Goal: Information Seeking & Learning: Learn about a topic

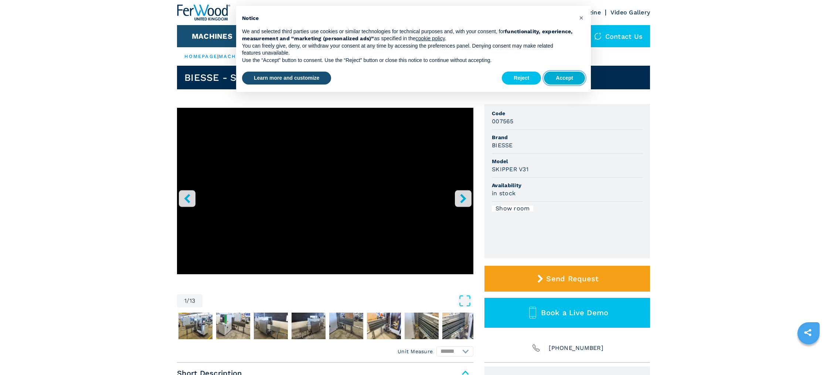
click at [565, 77] on button "Accept" at bounding box center [564, 78] width 41 height 13
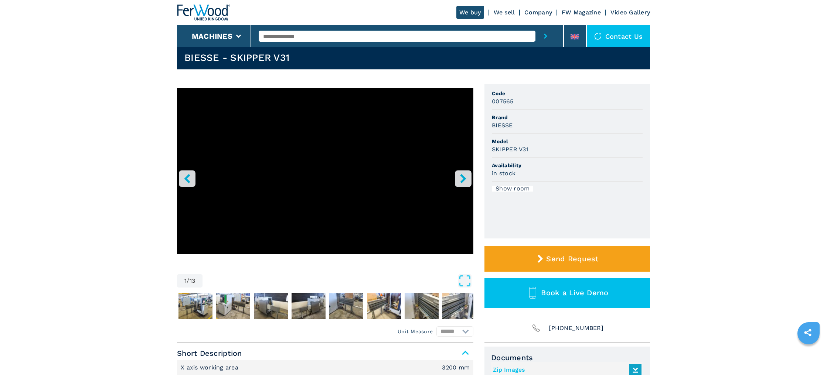
scroll to position [18, 0]
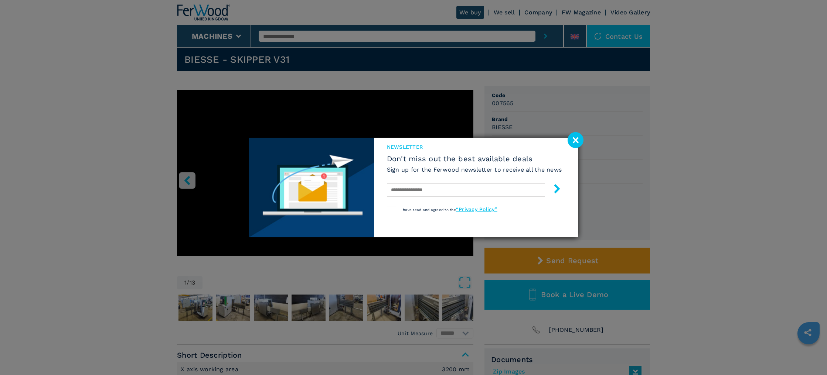
click at [576, 141] on image at bounding box center [575, 140] width 16 height 16
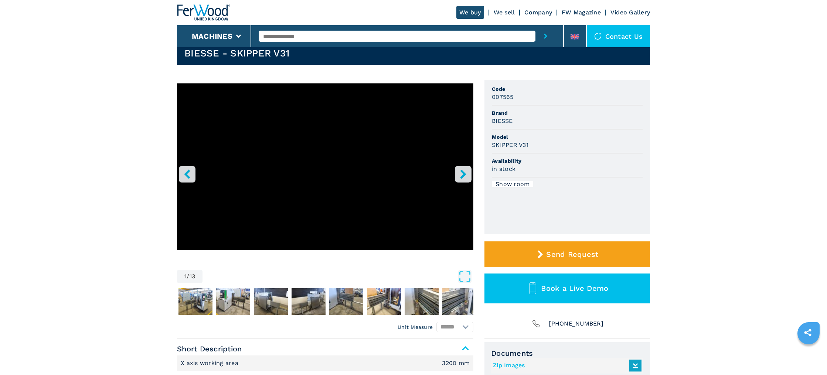
scroll to position [0, 0]
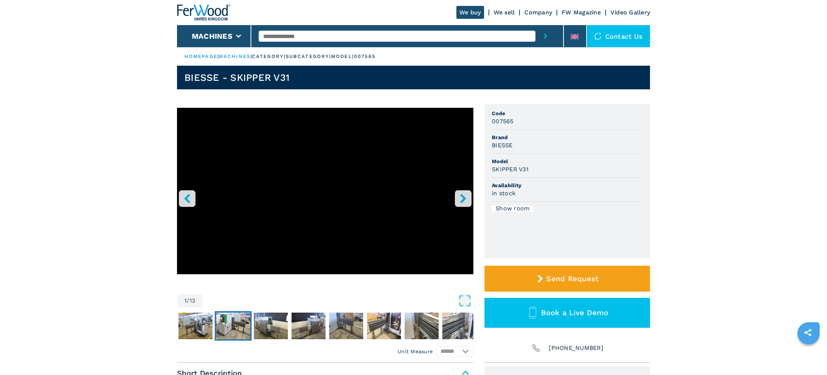
click at [220, 324] on img "Go to Slide 3" at bounding box center [233, 326] width 34 height 27
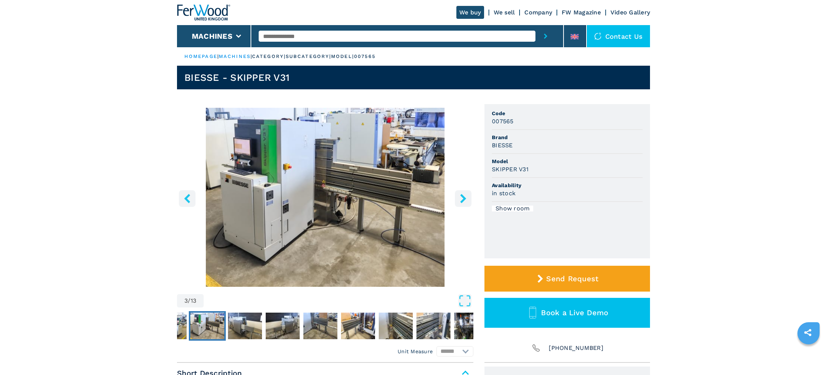
click at [461, 198] on icon "right-button" at bounding box center [462, 198] width 9 height 9
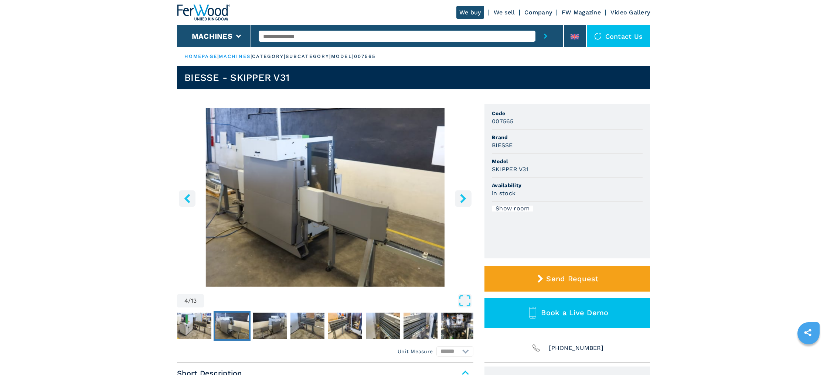
click at [461, 198] on icon "right-button" at bounding box center [462, 198] width 9 height 9
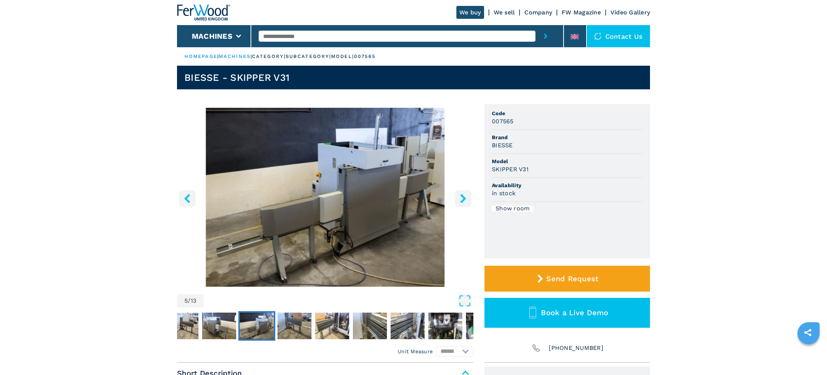
click at [461, 198] on icon "right-button" at bounding box center [462, 198] width 9 height 9
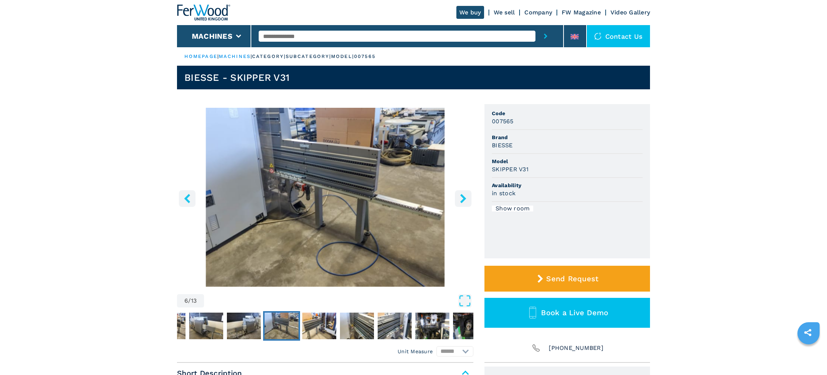
click at [461, 198] on icon "right-button" at bounding box center [462, 198] width 9 height 9
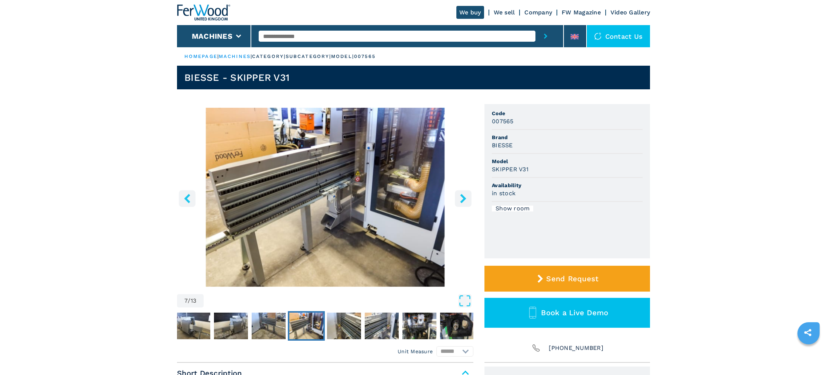
click at [461, 198] on icon "right-button" at bounding box center [462, 198] width 9 height 9
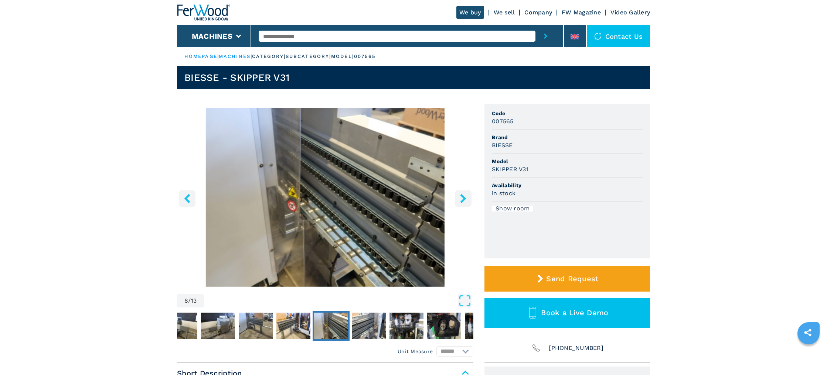
click at [461, 198] on icon "right-button" at bounding box center [462, 198] width 9 height 9
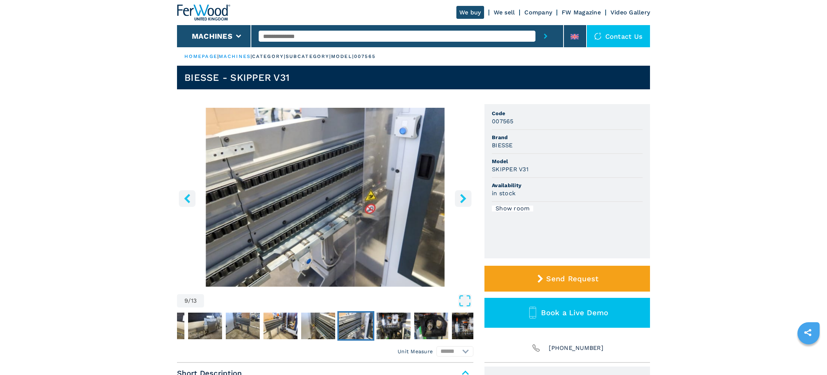
click at [461, 198] on icon "right-button" at bounding box center [462, 198] width 9 height 9
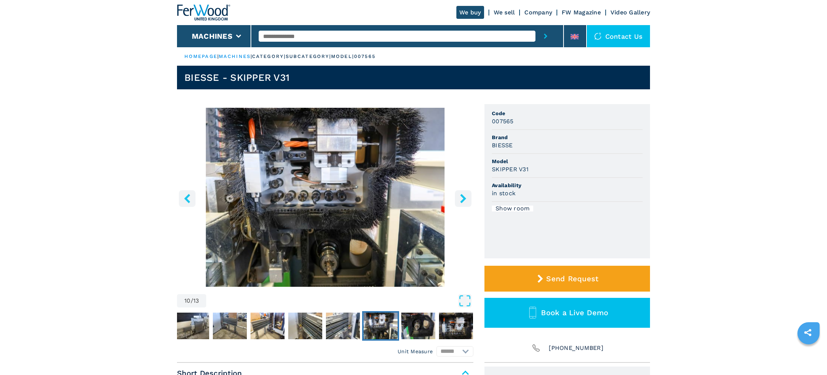
click at [461, 198] on icon "right-button" at bounding box center [462, 198] width 9 height 9
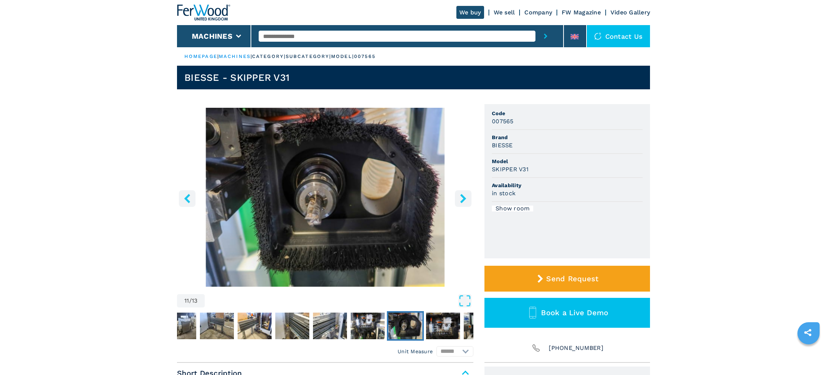
click at [461, 198] on icon "right-button" at bounding box center [462, 198] width 9 height 9
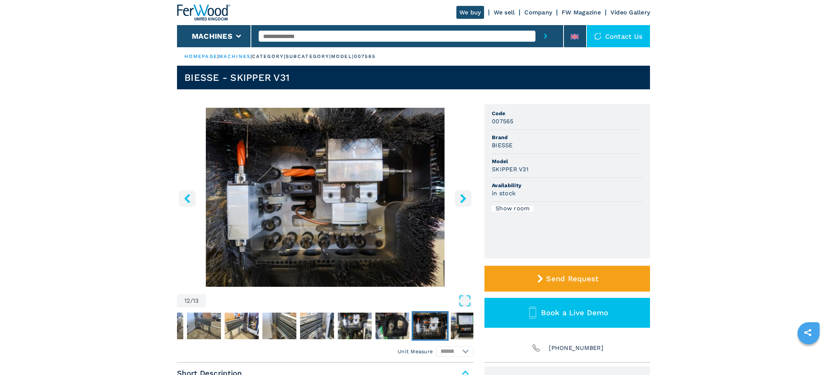
click at [461, 198] on icon "right-button" at bounding box center [462, 198] width 9 height 9
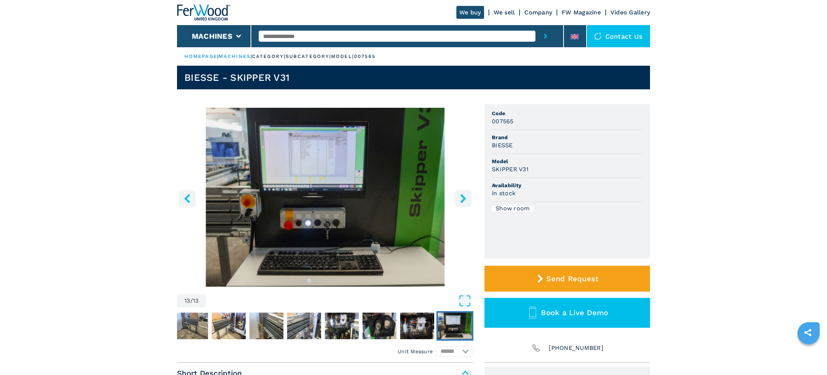
click at [461, 198] on icon "right-button" at bounding box center [462, 198] width 9 height 9
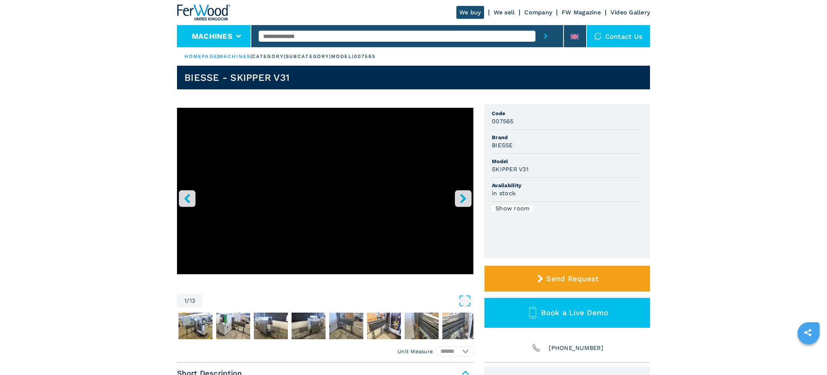
click at [223, 38] on button "Machines" at bounding box center [212, 36] width 41 height 9
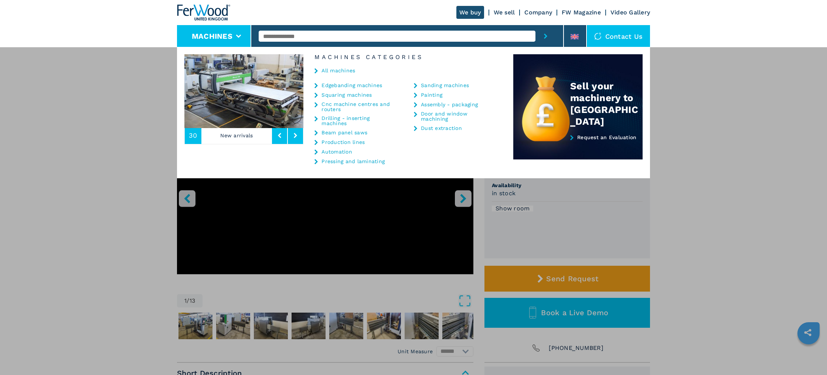
click at [341, 106] on link "Cnc machine centres and routers" at bounding box center [358, 107] width 74 height 10
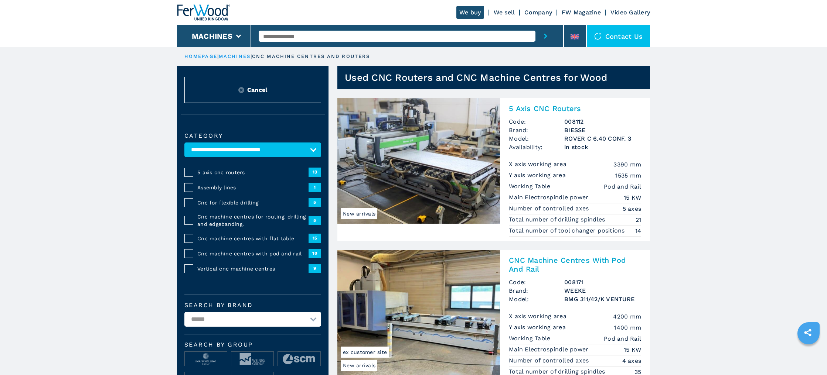
click at [431, 160] on img at bounding box center [418, 161] width 163 height 126
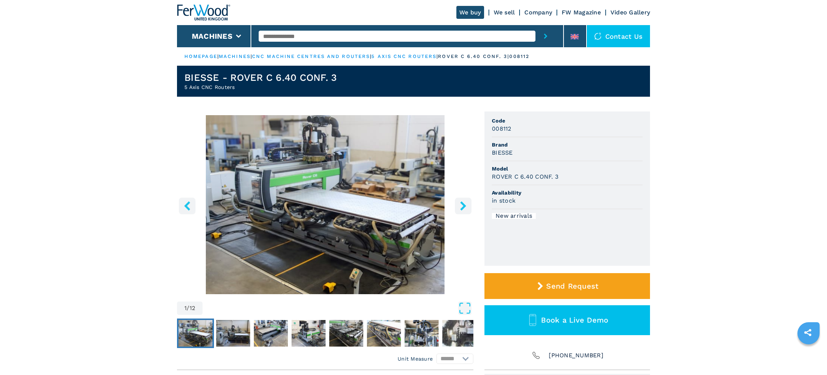
click at [460, 205] on icon "right-button" at bounding box center [462, 205] width 9 height 9
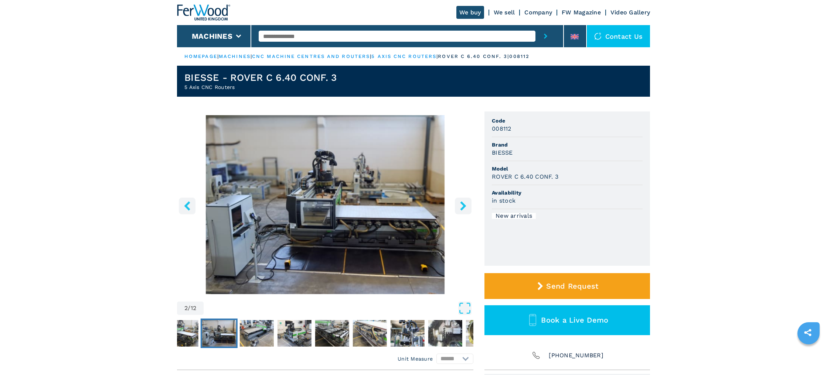
click at [464, 205] on icon "right-button" at bounding box center [463, 205] width 6 height 9
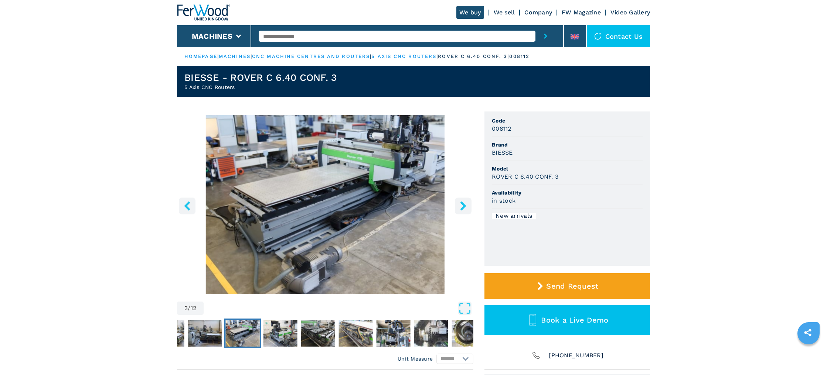
click at [464, 205] on icon "right-button" at bounding box center [463, 205] width 6 height 9
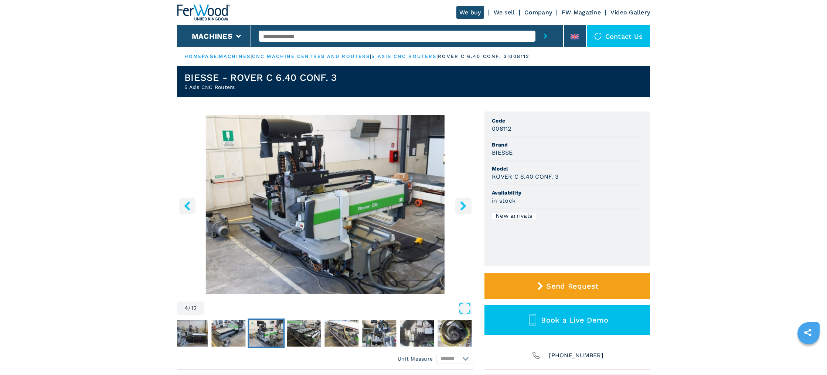
click at [464, 205] on icon "right-button" at bounding box center [463, 205] width 6 height 9
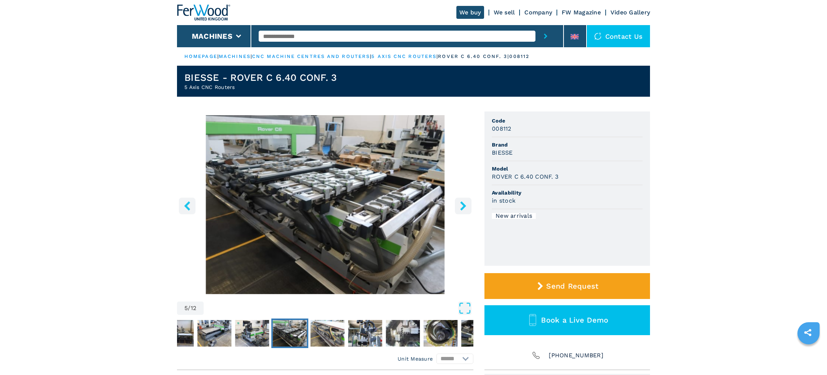
click at [464, 205] on icon "right-button" at bounding box center [463, 205] width 6 height 9
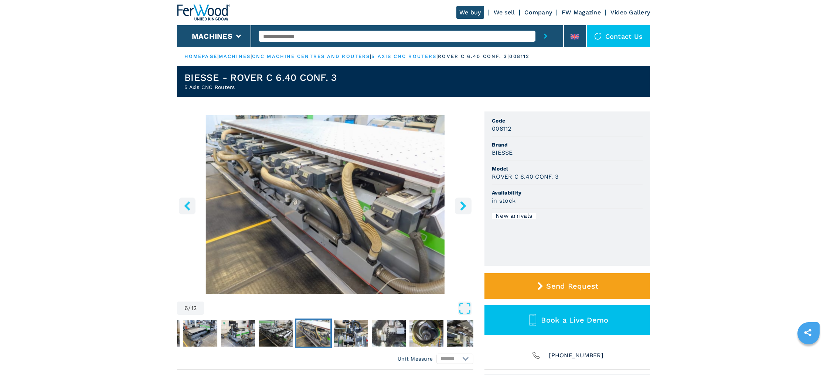
click at [464, 205] on icon "right-button" at bounding box center [463, 205] width 6 height 9
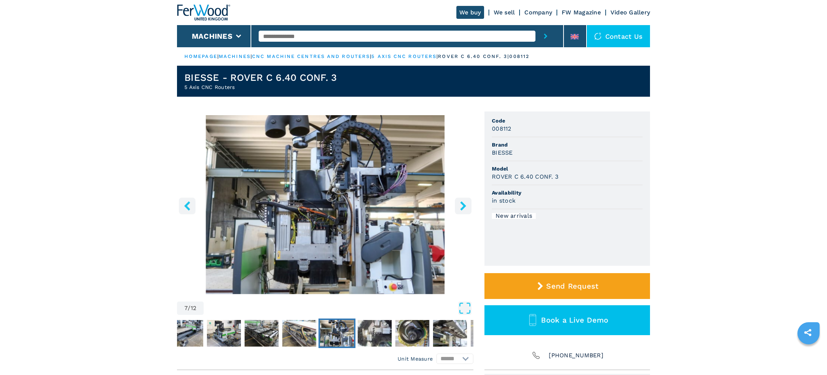
click at [464, 205] on icon "right-button" at bounding box center [463, 205] width 6 height 9
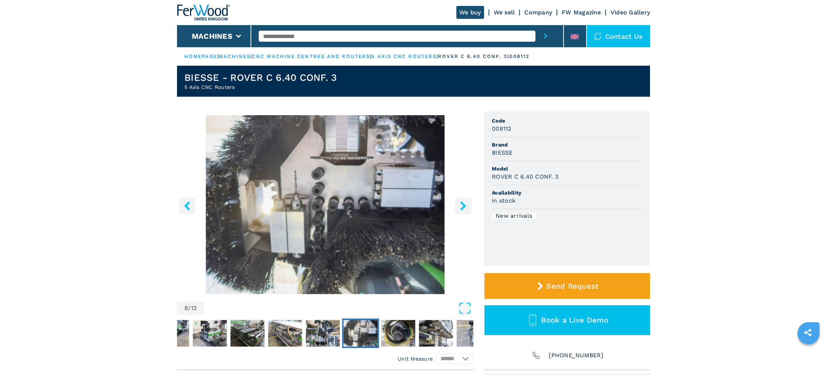
click at [464, 205] on icon "right-button" at bounding box center [463, 205] width 6 height 9
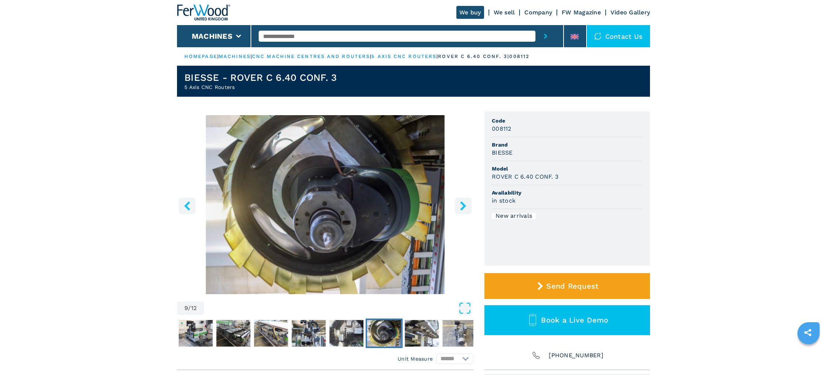
click at [464, 205] on icon "right-button" at bounding box center [463, 205] width 6 height 9
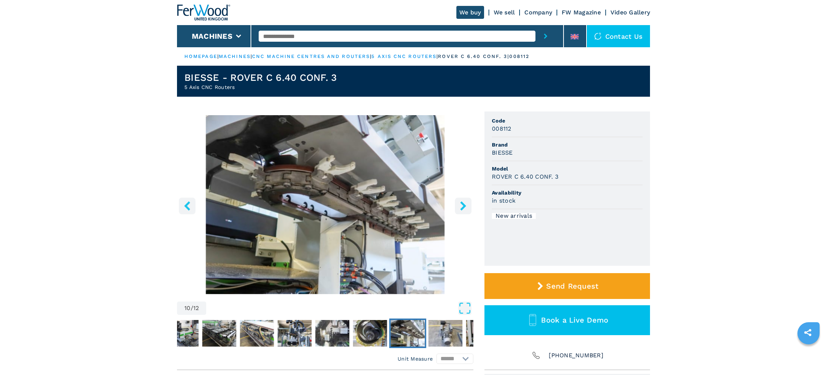
click at [464, 205] on icon "right-button" at bounding box center [463, 205] width 6 height 9
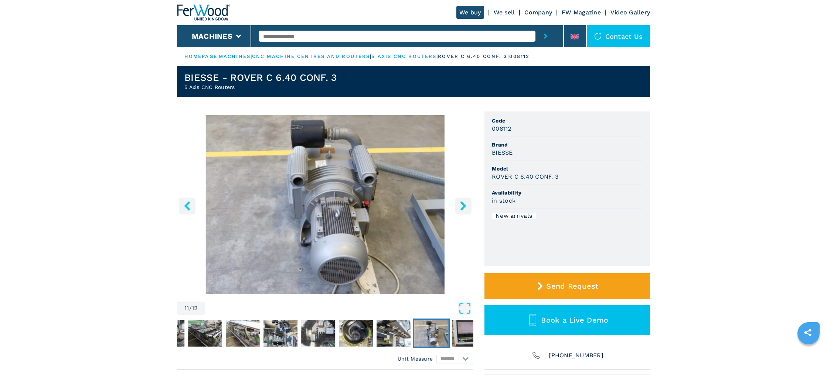
click at [463, 206] on icon "right-button" at bounding box center [463, 205] width 6 height 9
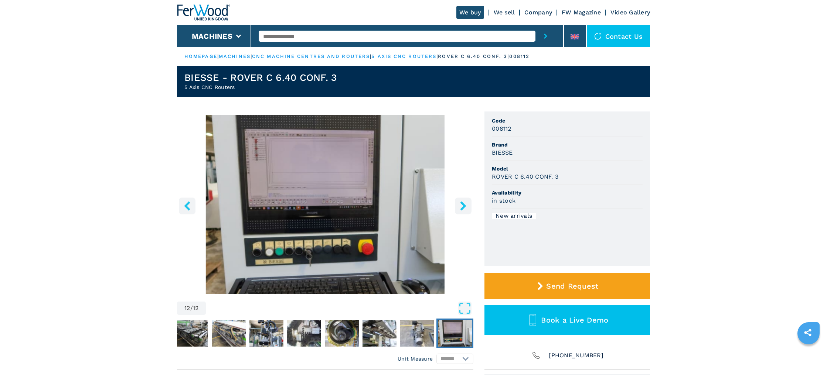
click at [463, 206] on icon "right-button" at bounding box center [463, 205] width 6 height 9
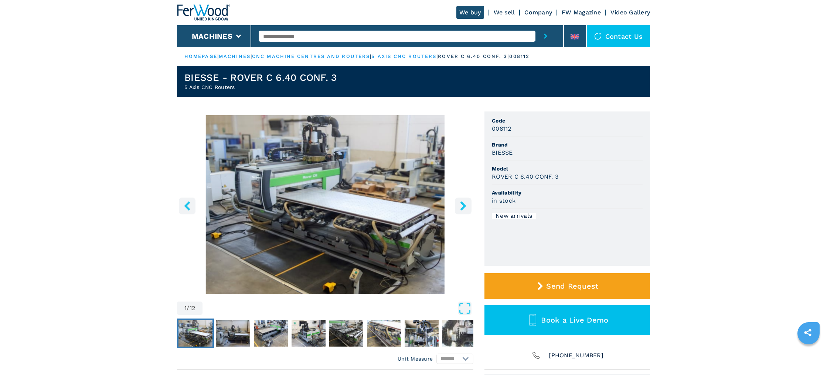
click at [463, 206] on icon "right-button" at bounding box center [463, 205] width 6 height 9
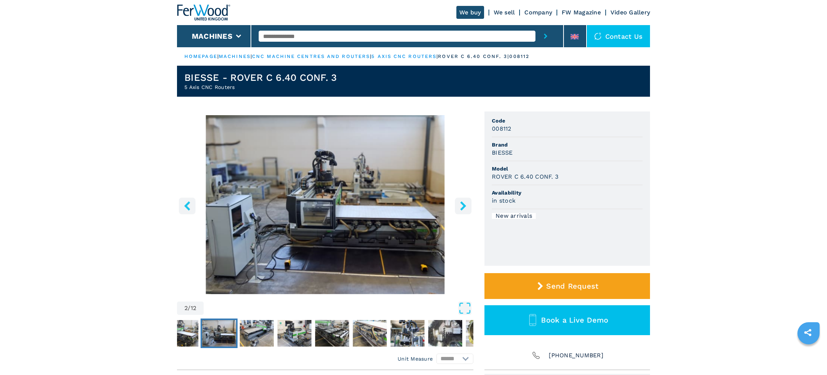
click at [463, 206] on icon "right-button" at bounding box center [463, 205] width 6 height 9
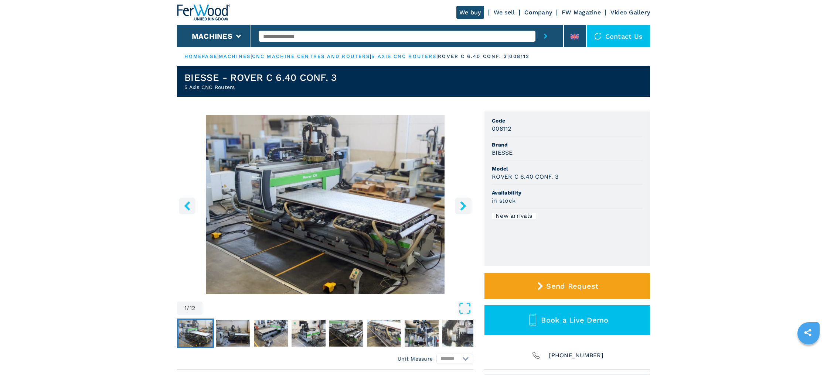
select select "**********"
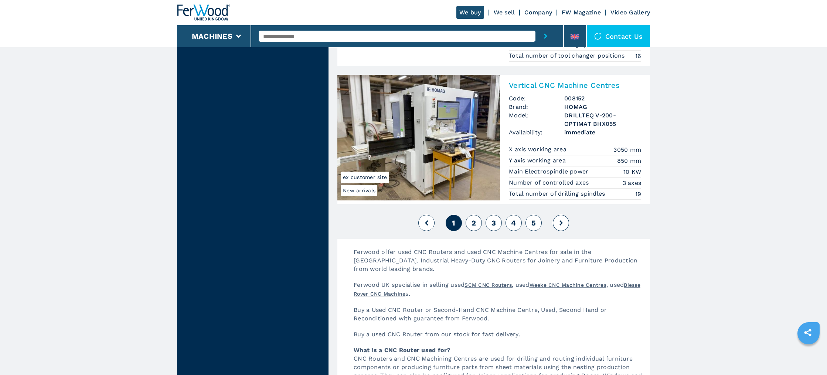
scroll to position [1771, 0]
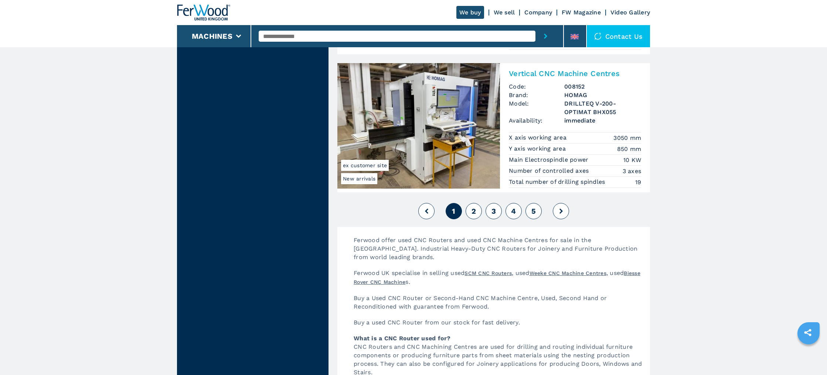
click at [475, 212] on span "2" at bounding box center [473, 211] width 4 height 9
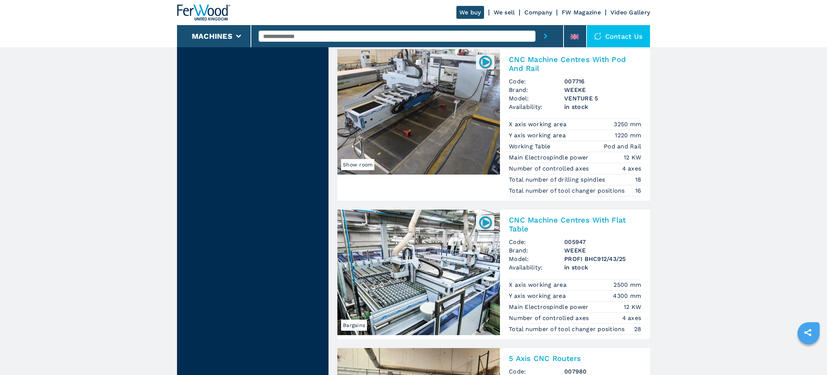
scroll to position [1424, 0]
